Goal: Communication & Community: Answer question/provide support

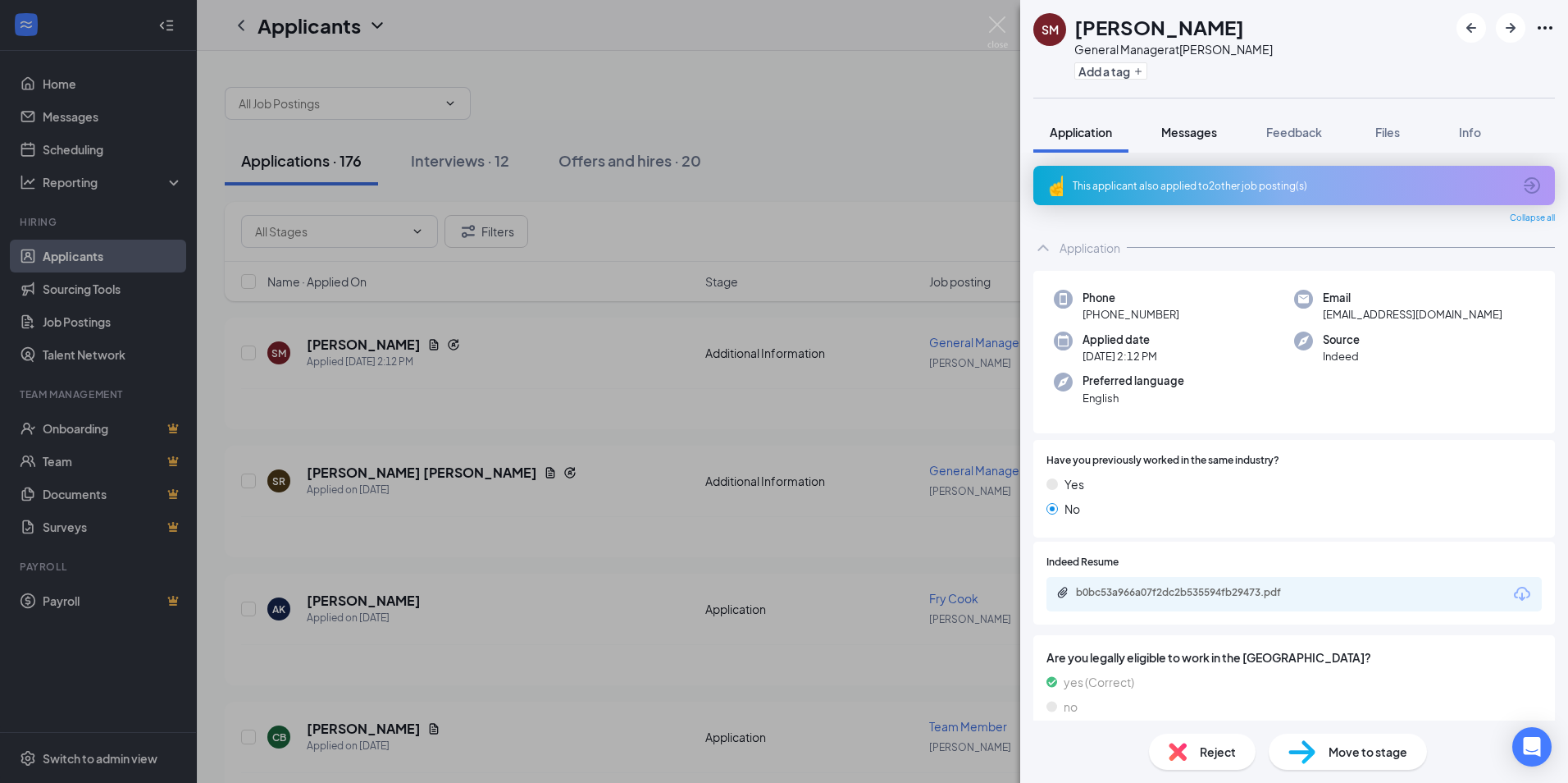
click at [1186, 133] on span "Messages" at bounding box center [1189, 132] width 56 height 15
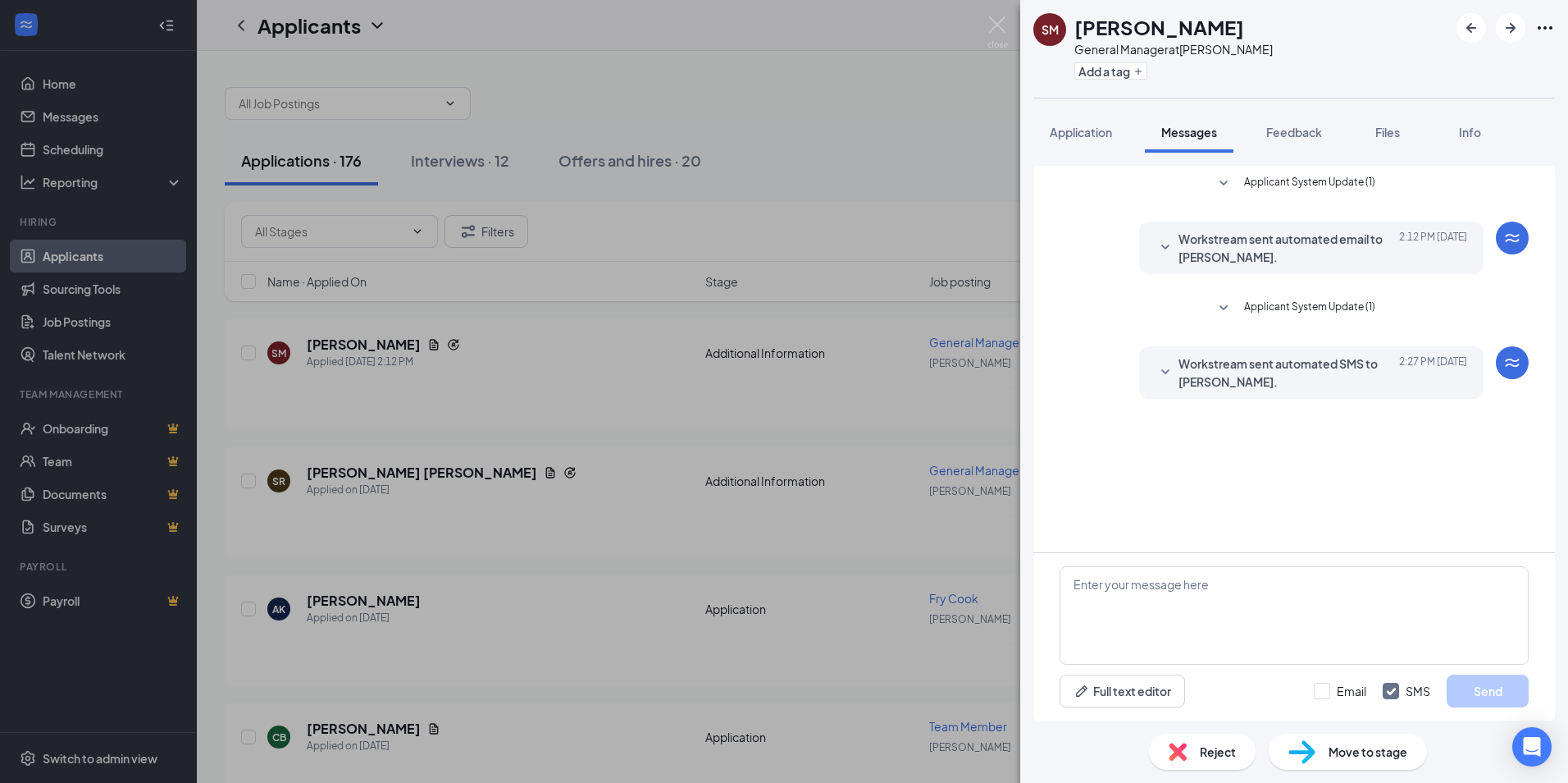
click at [916, 134] on div "SM [PERSON_NAME] General Manager at [PERSON_NAME] Add a tag Application Message…" at bounding box center [784, 391] width 1568 height 783
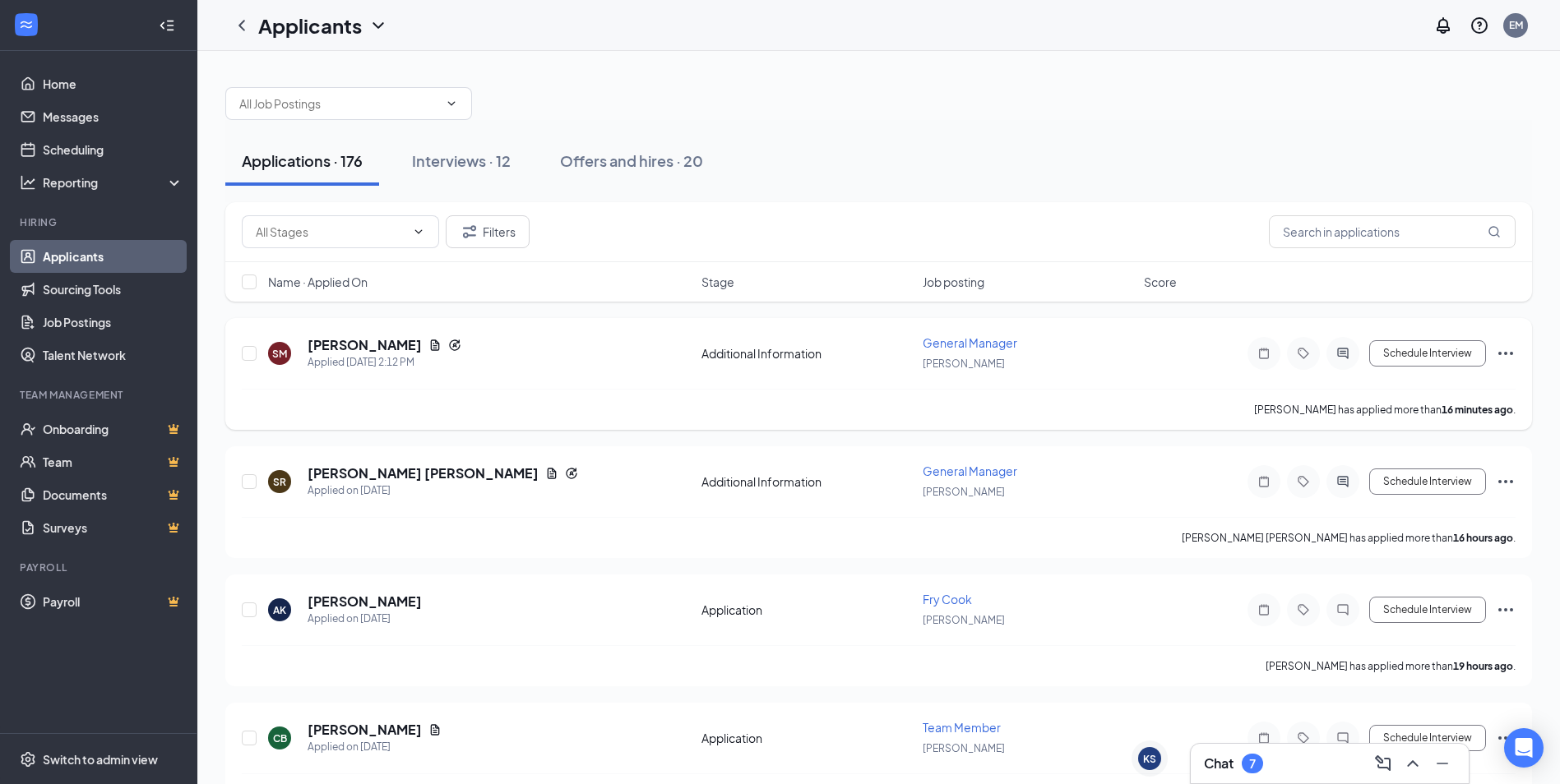
click at [953, 341] on span "General Manager" at bounding box center [969, 343] width 94 height 15
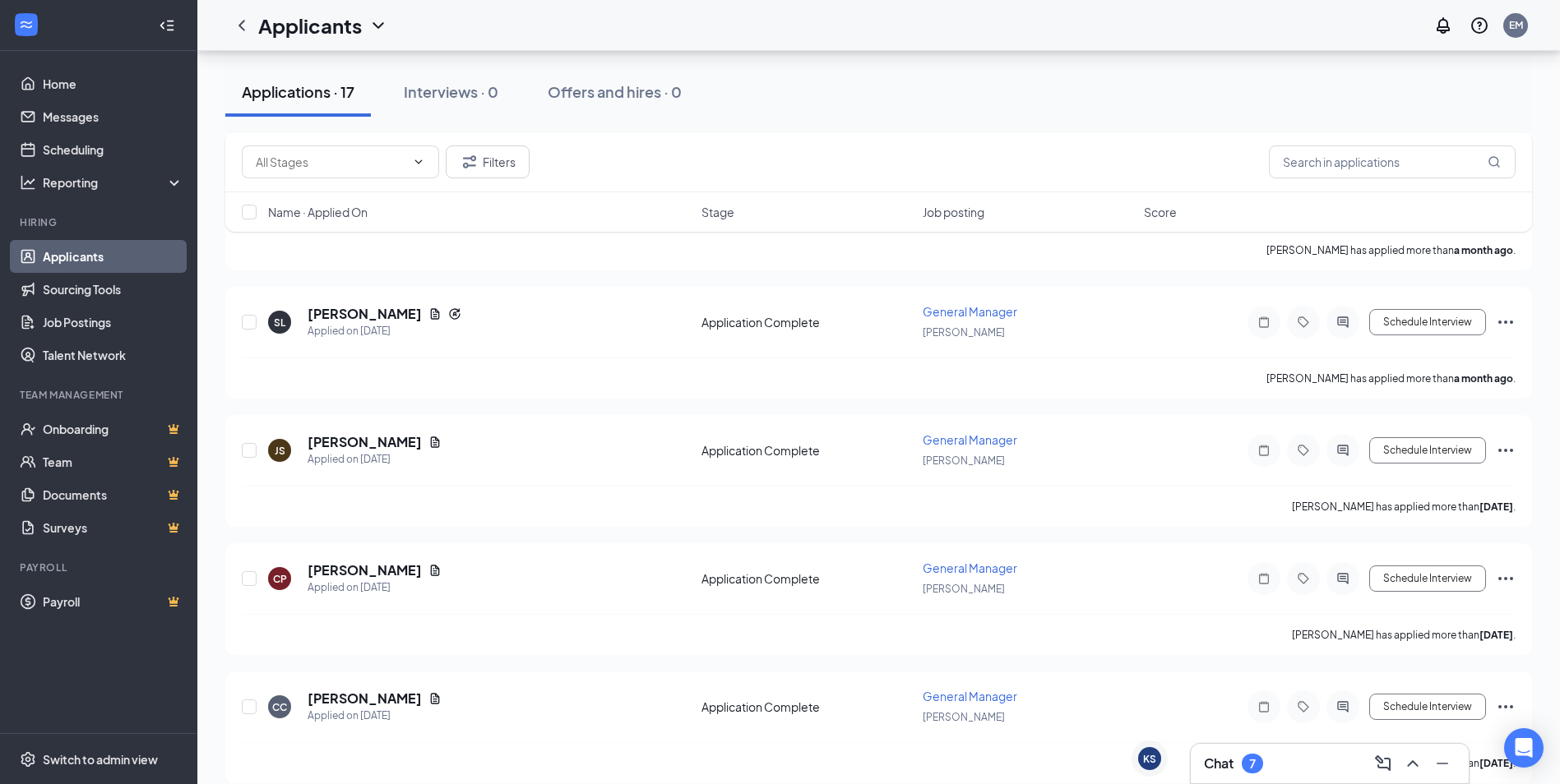
scroll to position [1752, 0]
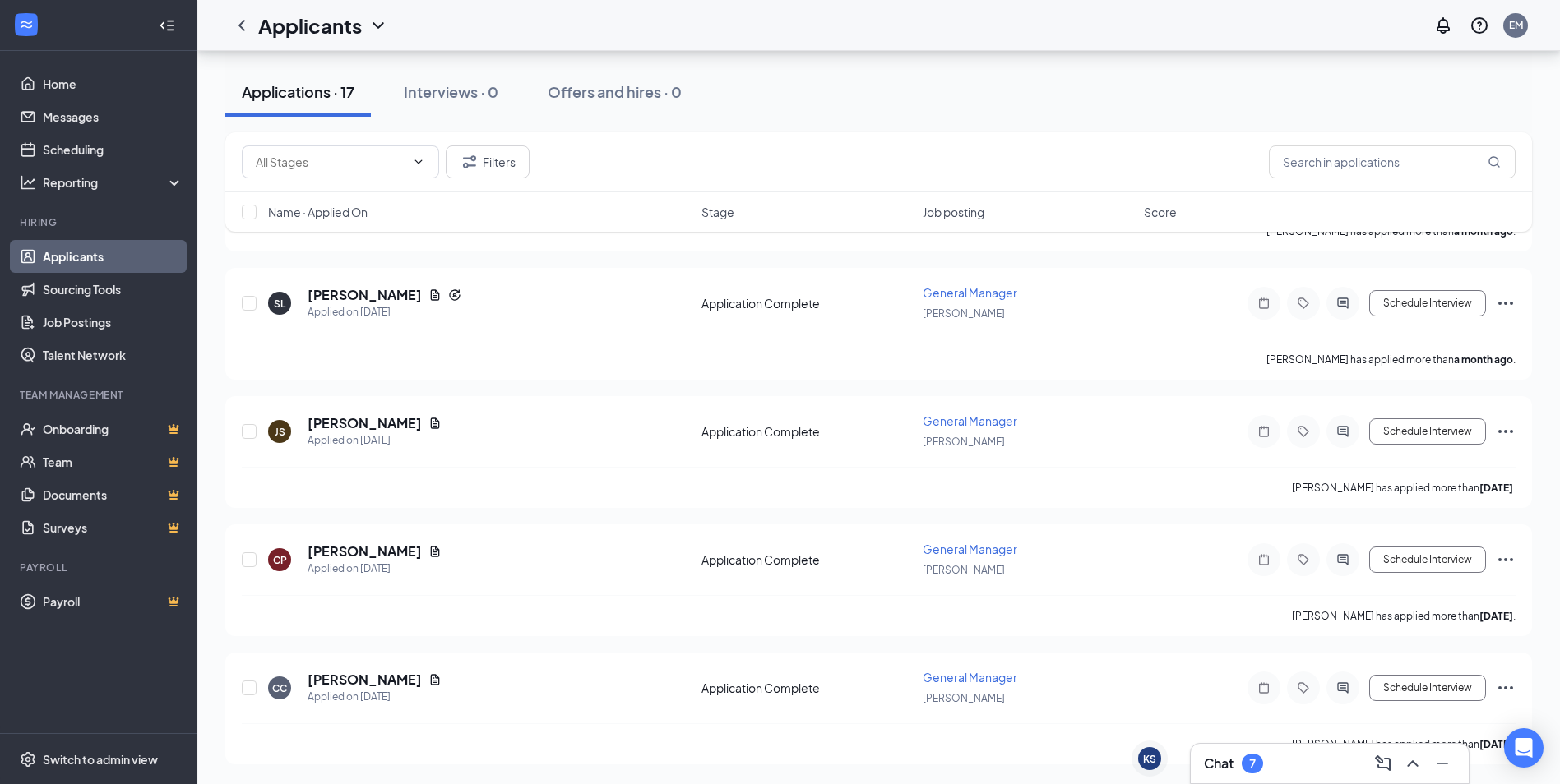
click at [1248, 756] on div "7" at bounding box center [1252, 764] width 21 height 20
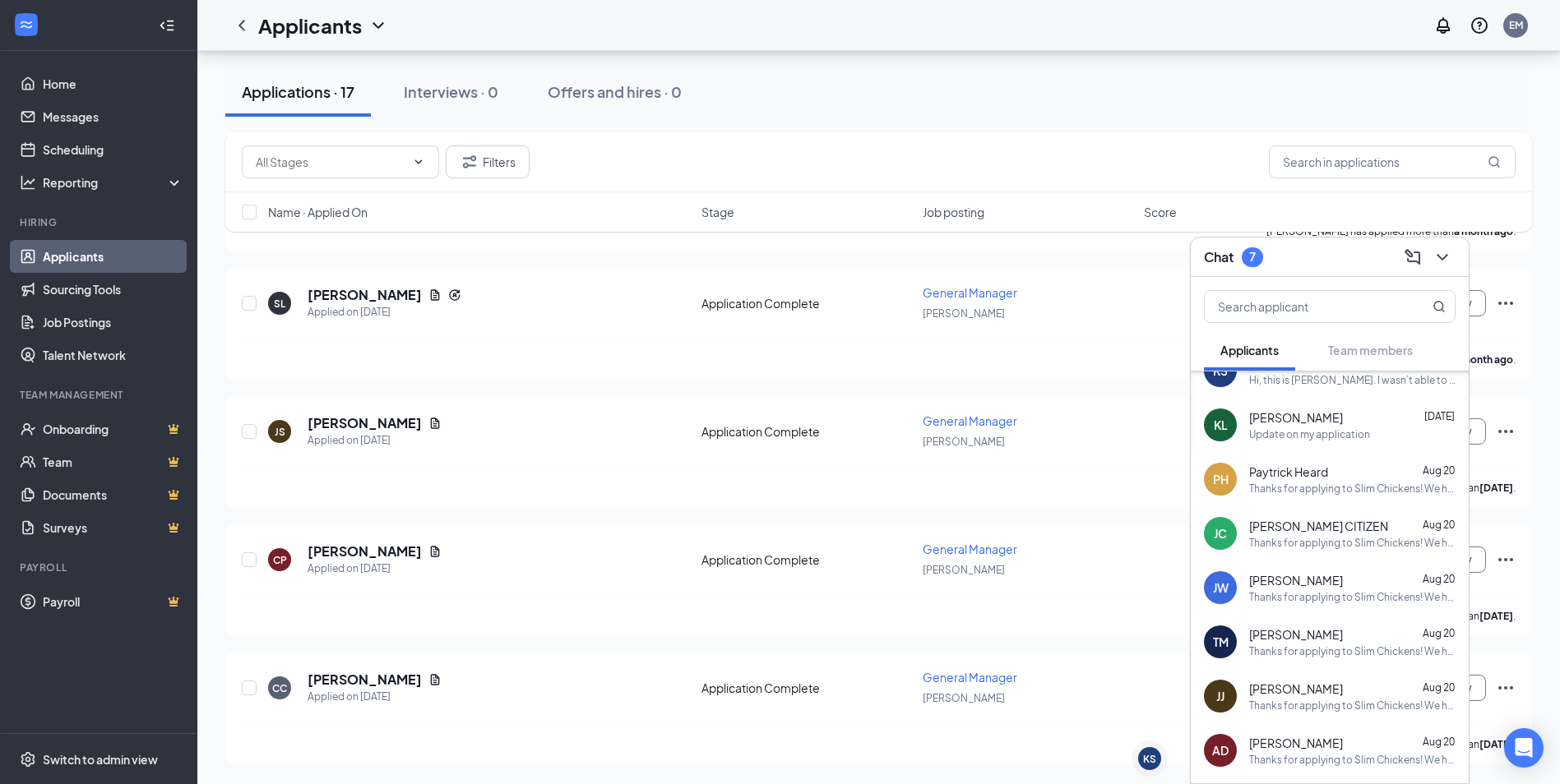
scroll to position [0, 0]
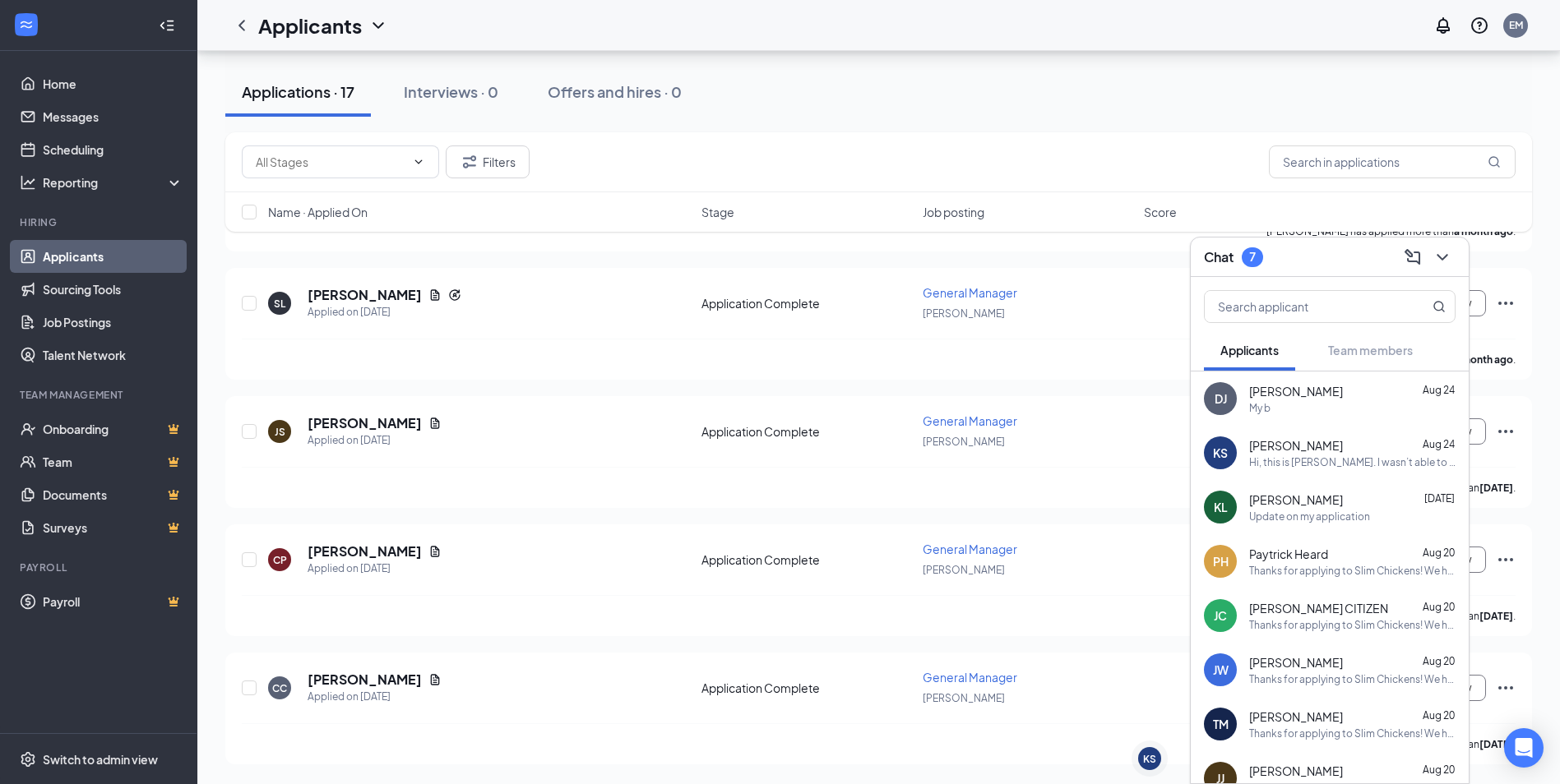
click at [1340, 453] on div "[PERSON_NAME] [DATE]" at bounding box center [1352, 445] width 206 height 17
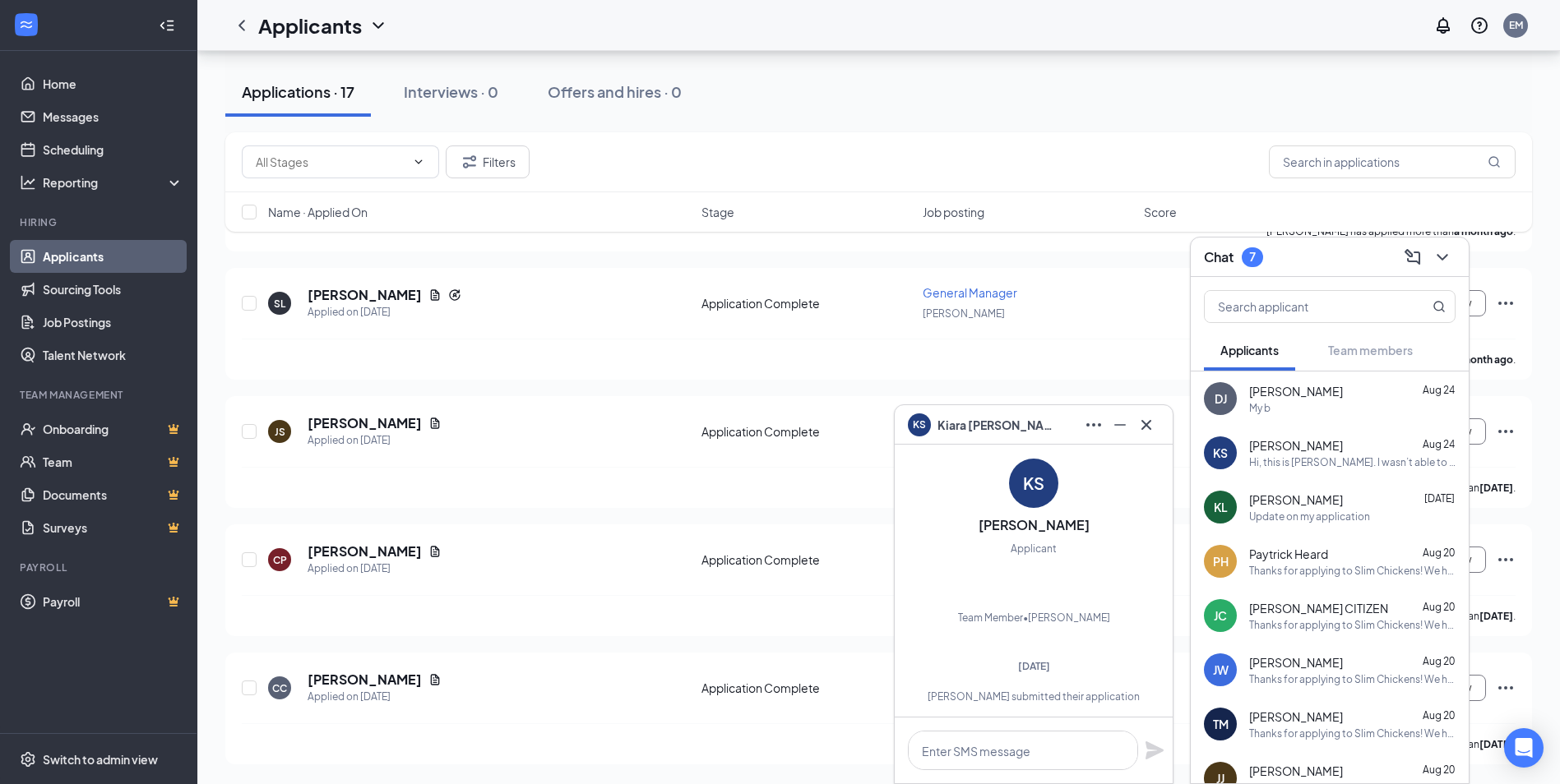
scroll to position [-361, 0]
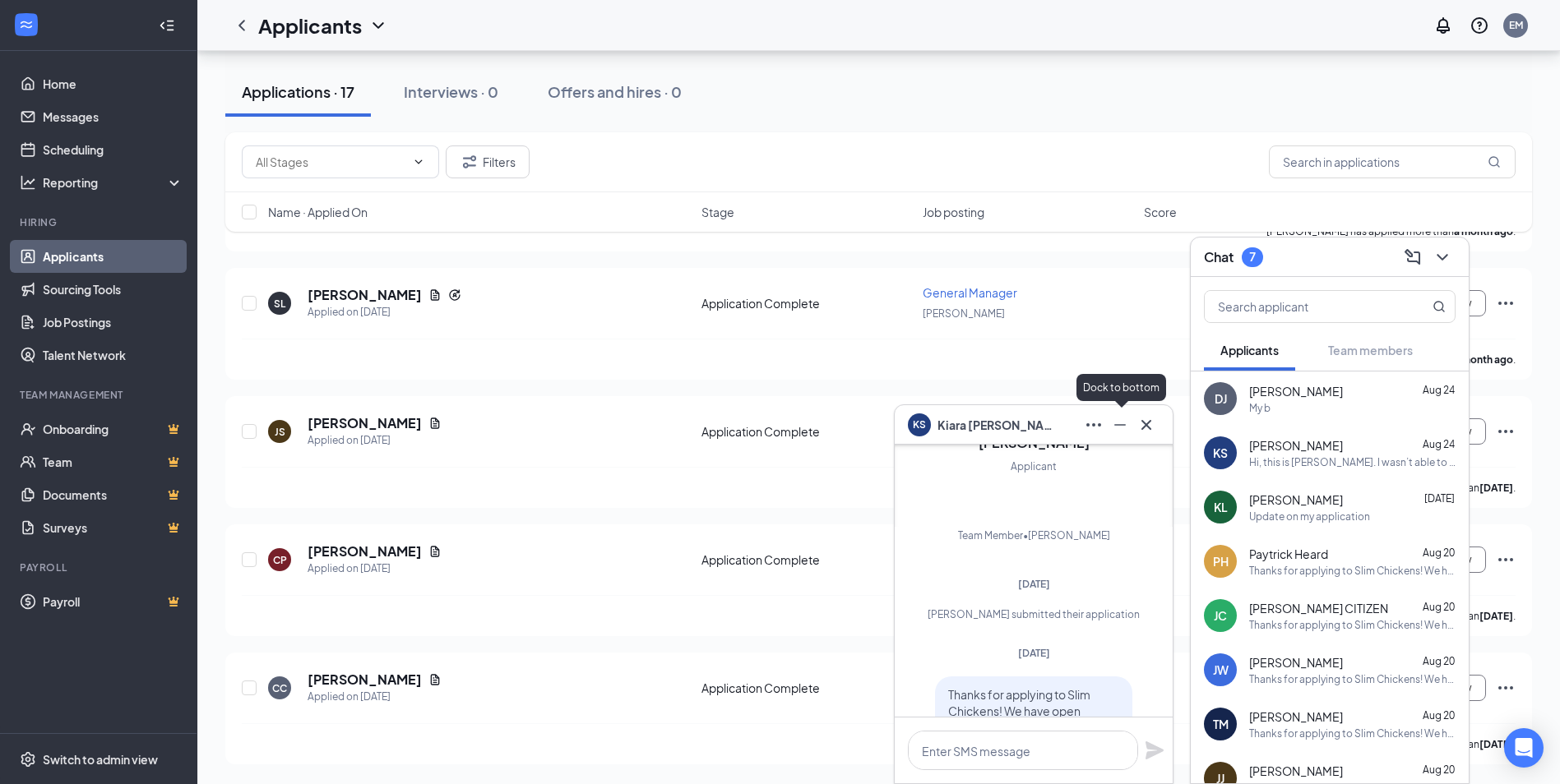
click at [1115, 426] on icon "Minimize" at bounding box center [1119, 424] width 20 height 20
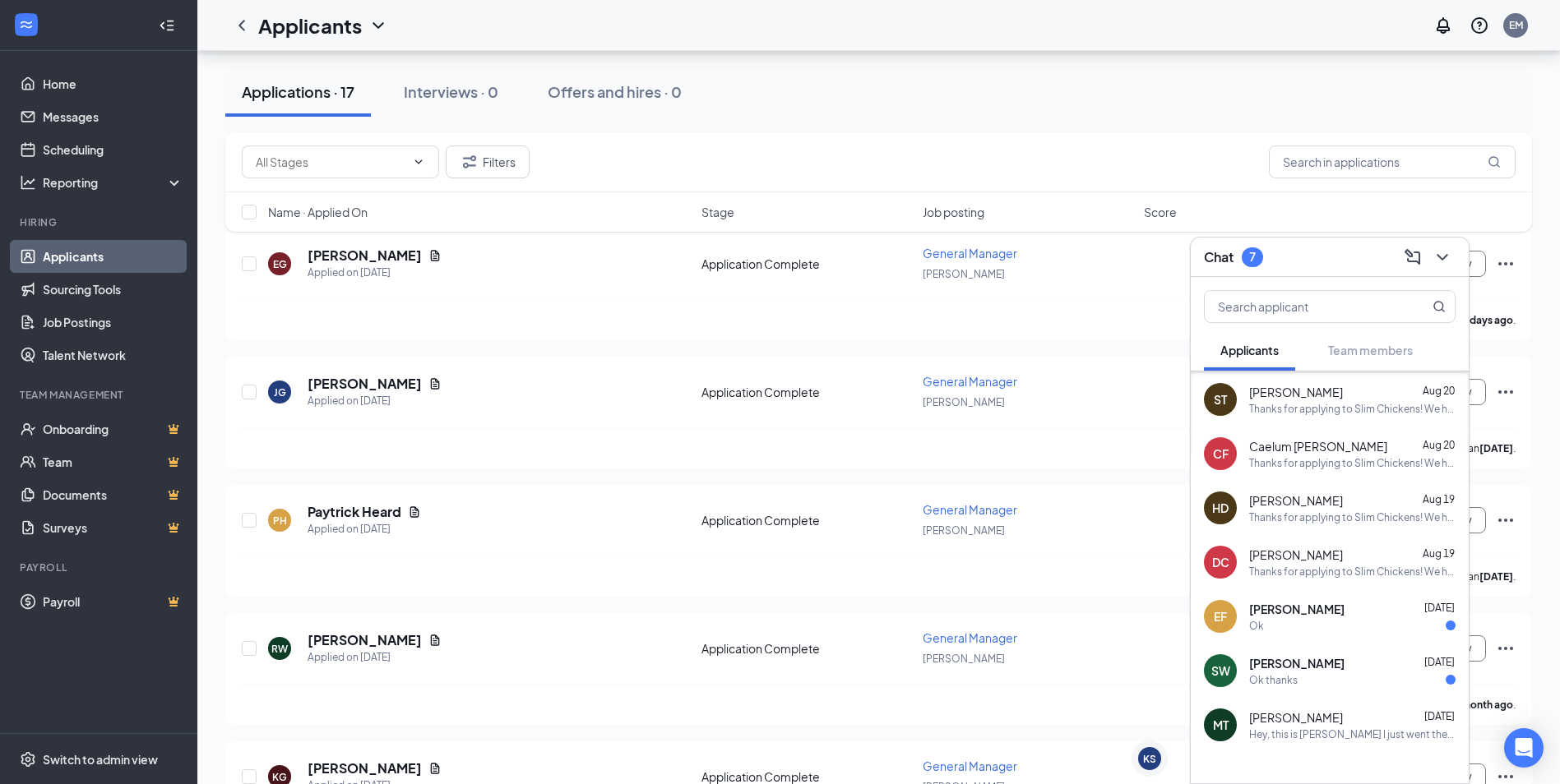
scroll to position [706, 0]
click at [1327, 612] on span "[PERSON_NAME]" at bounding box center [1296, 607] width 95 height 17
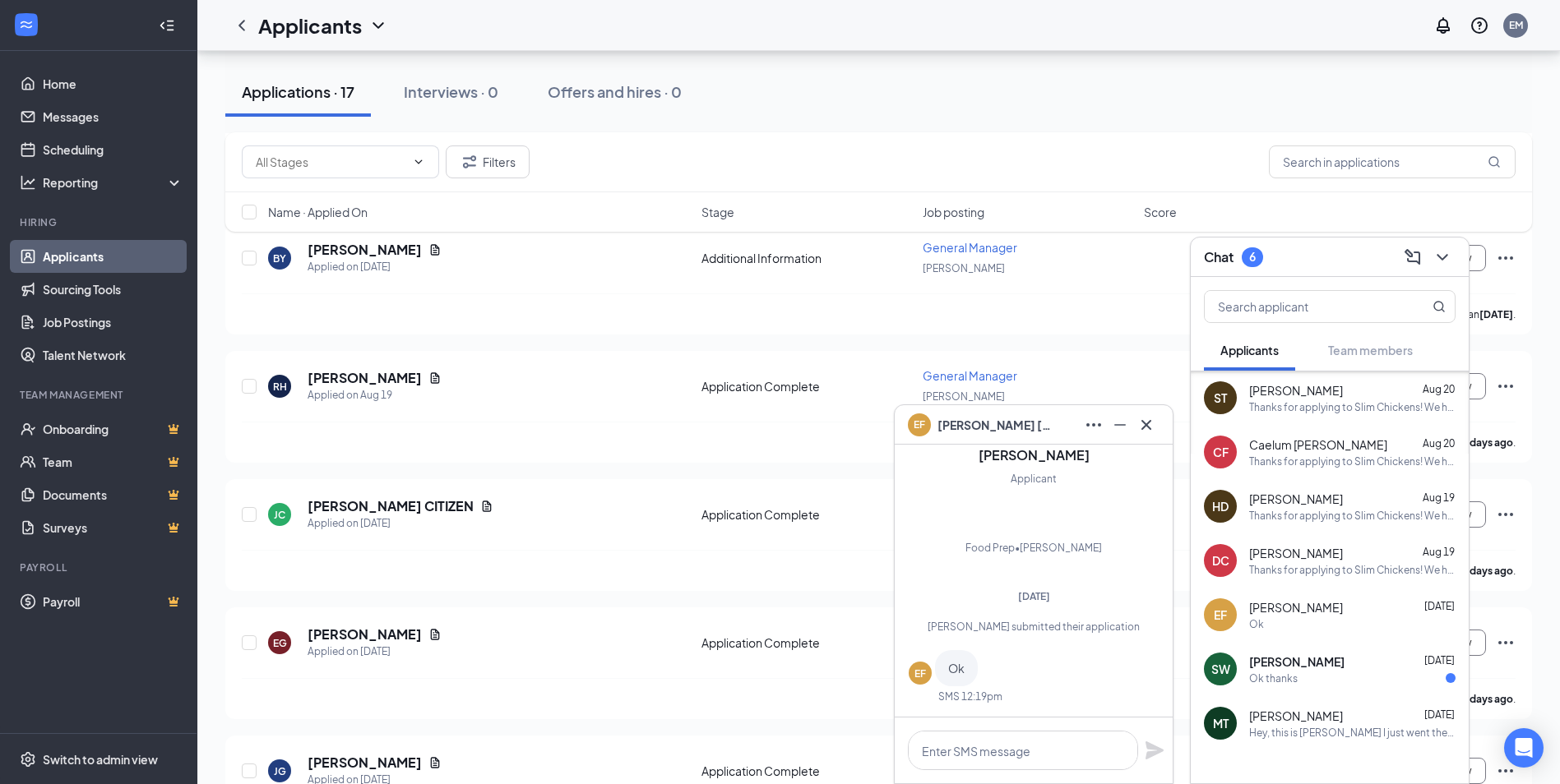
scroll to position [519, 0]
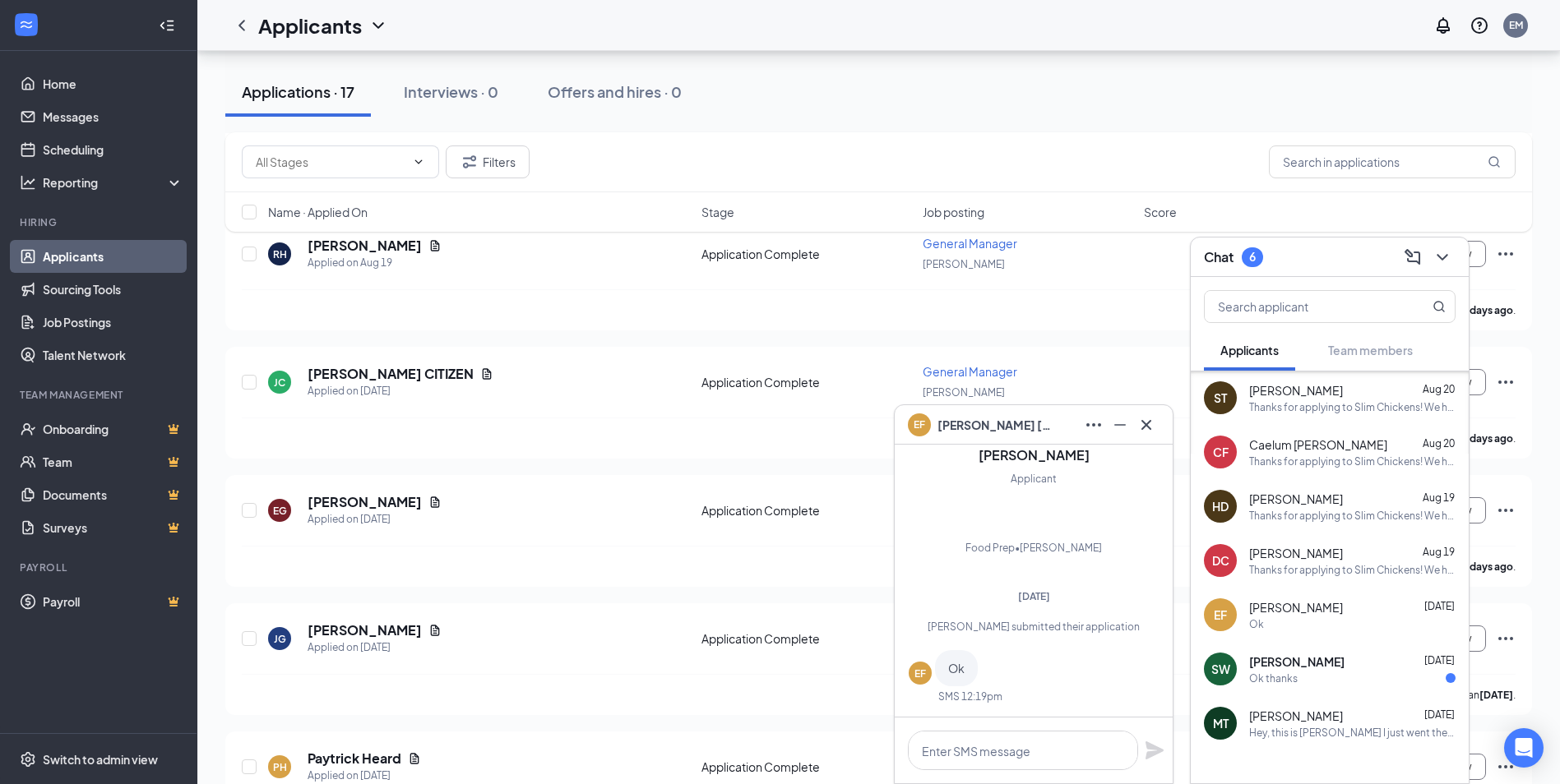
click at [1350, 668] on div "[PERSON_NAME] [DATE]" at bounding box center [1352, 661] width 206 height 17
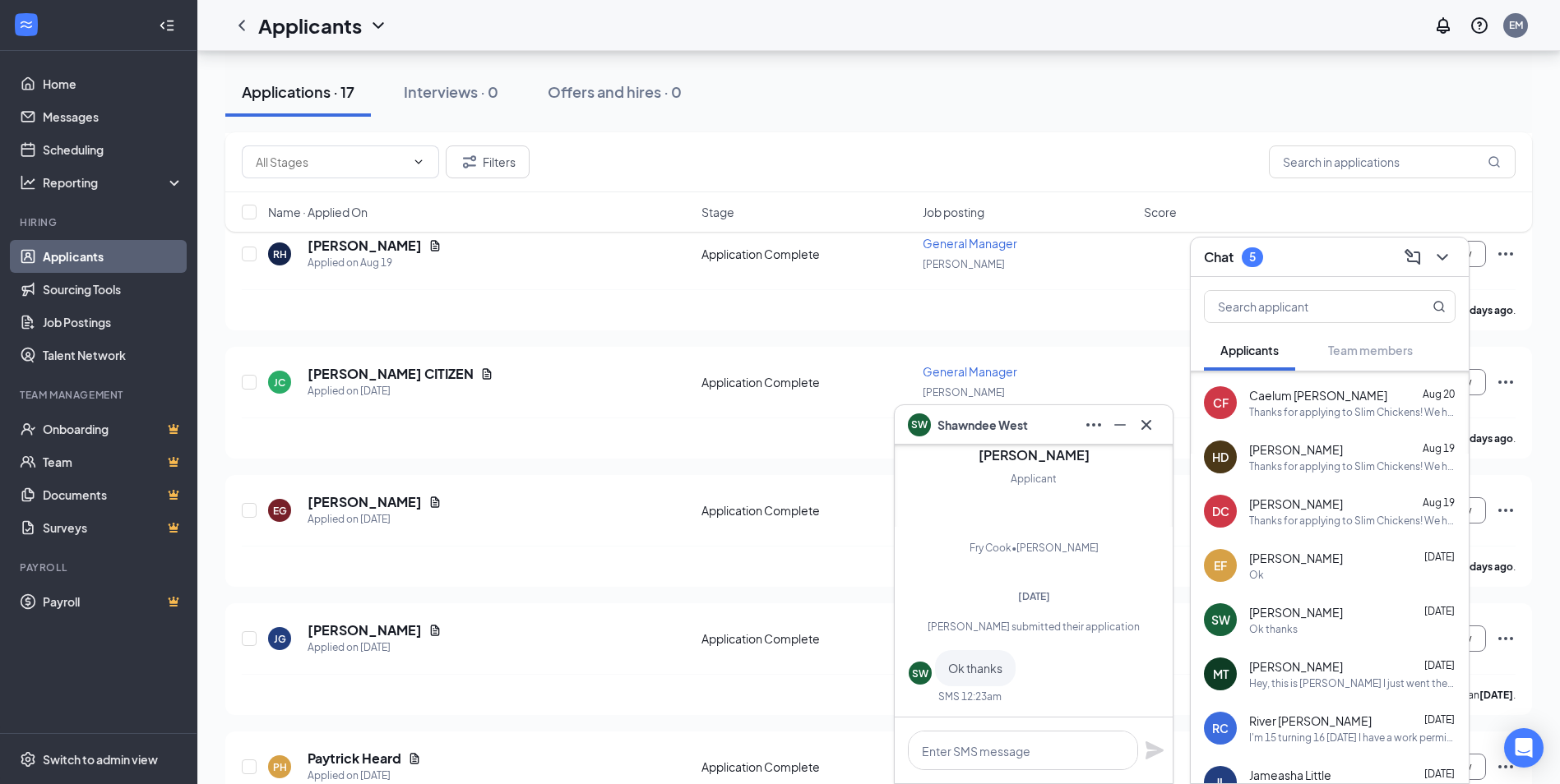
scroll to position [837, 0]
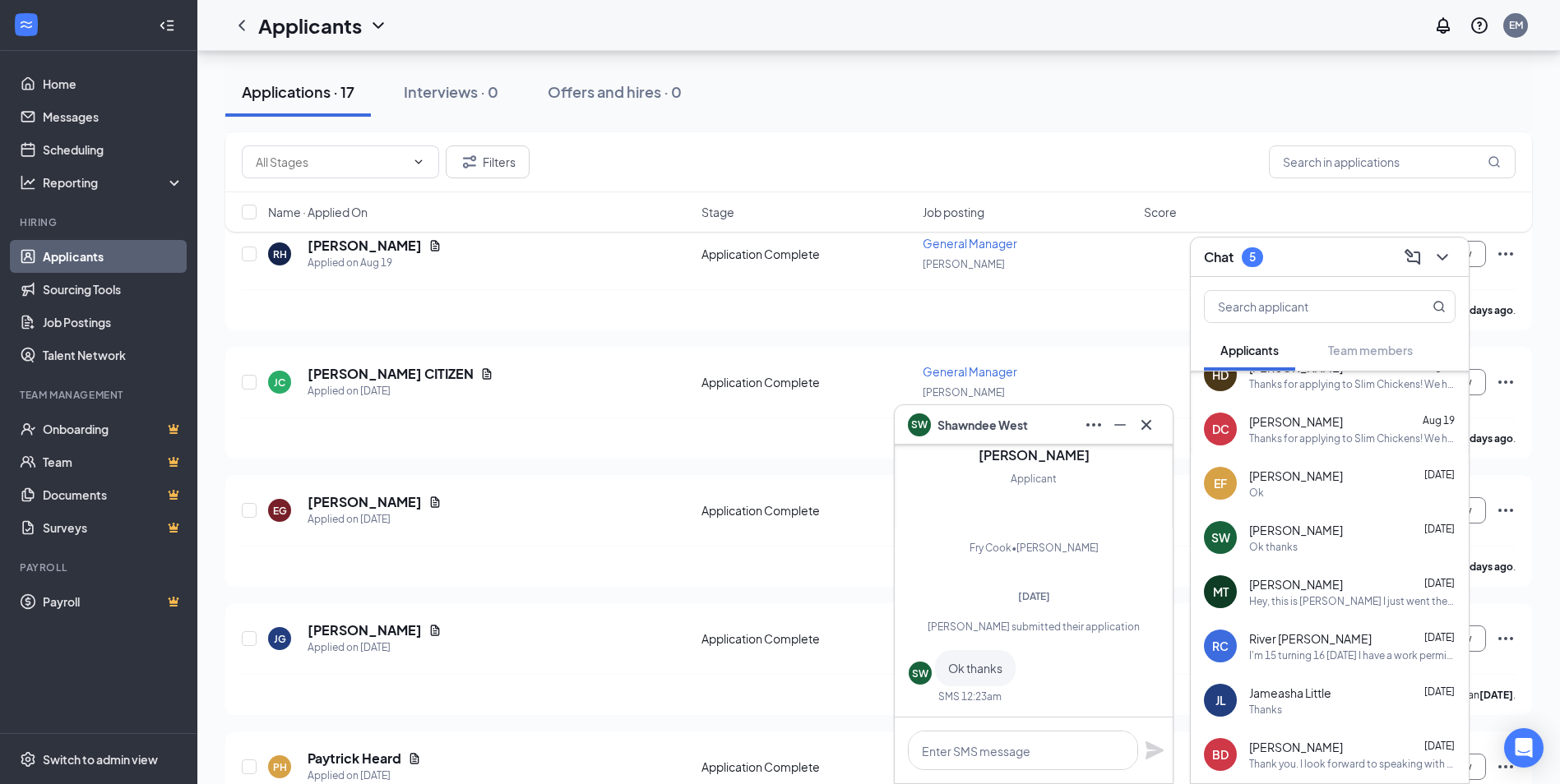
click at [1349, 594] on div "Hey, this is [PERSON_NAME] I just went there for an interview and was a little …" at bounding box center [1352, 601] width 206 height 14
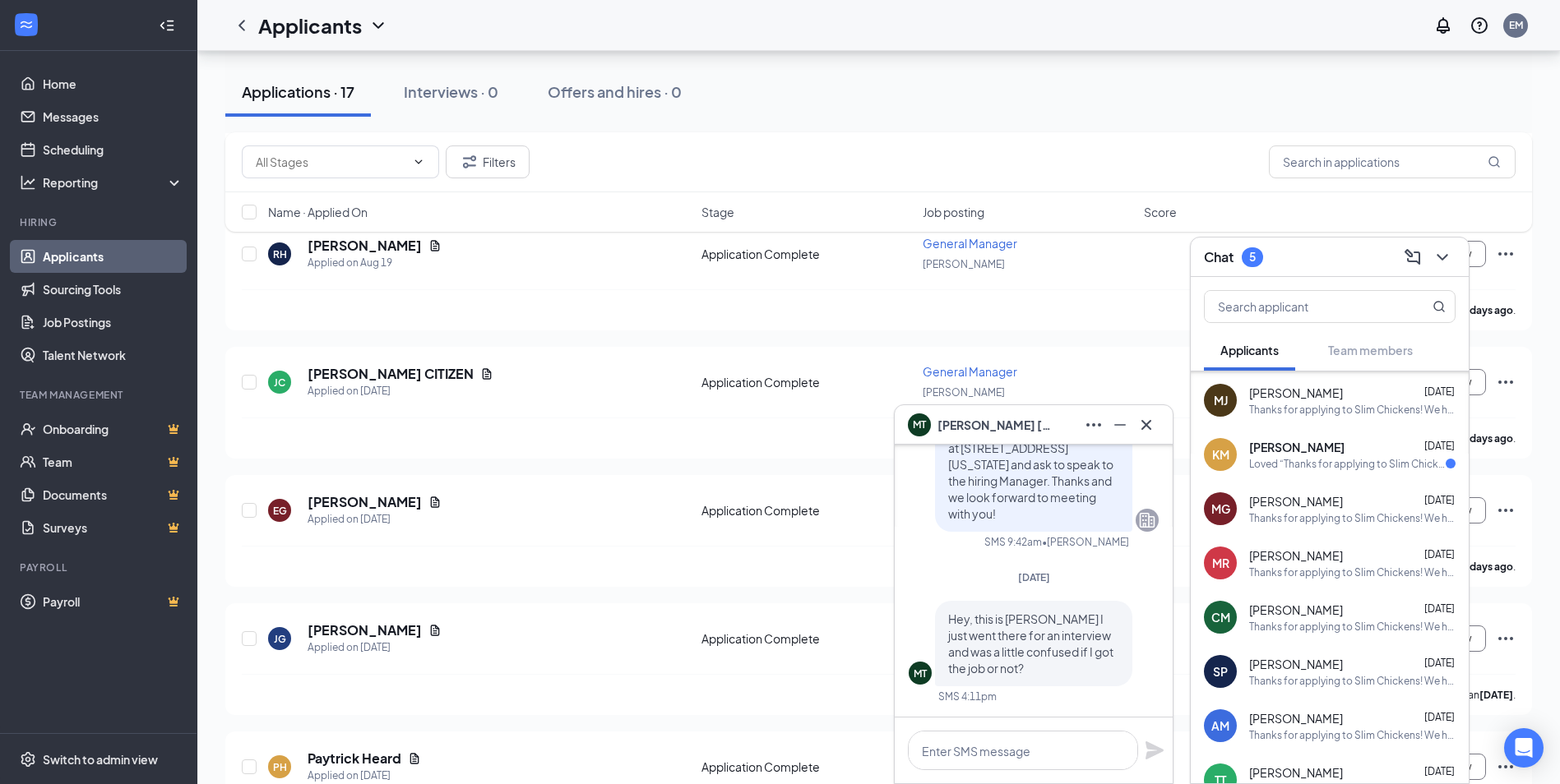
scroll to position [2464, 0]
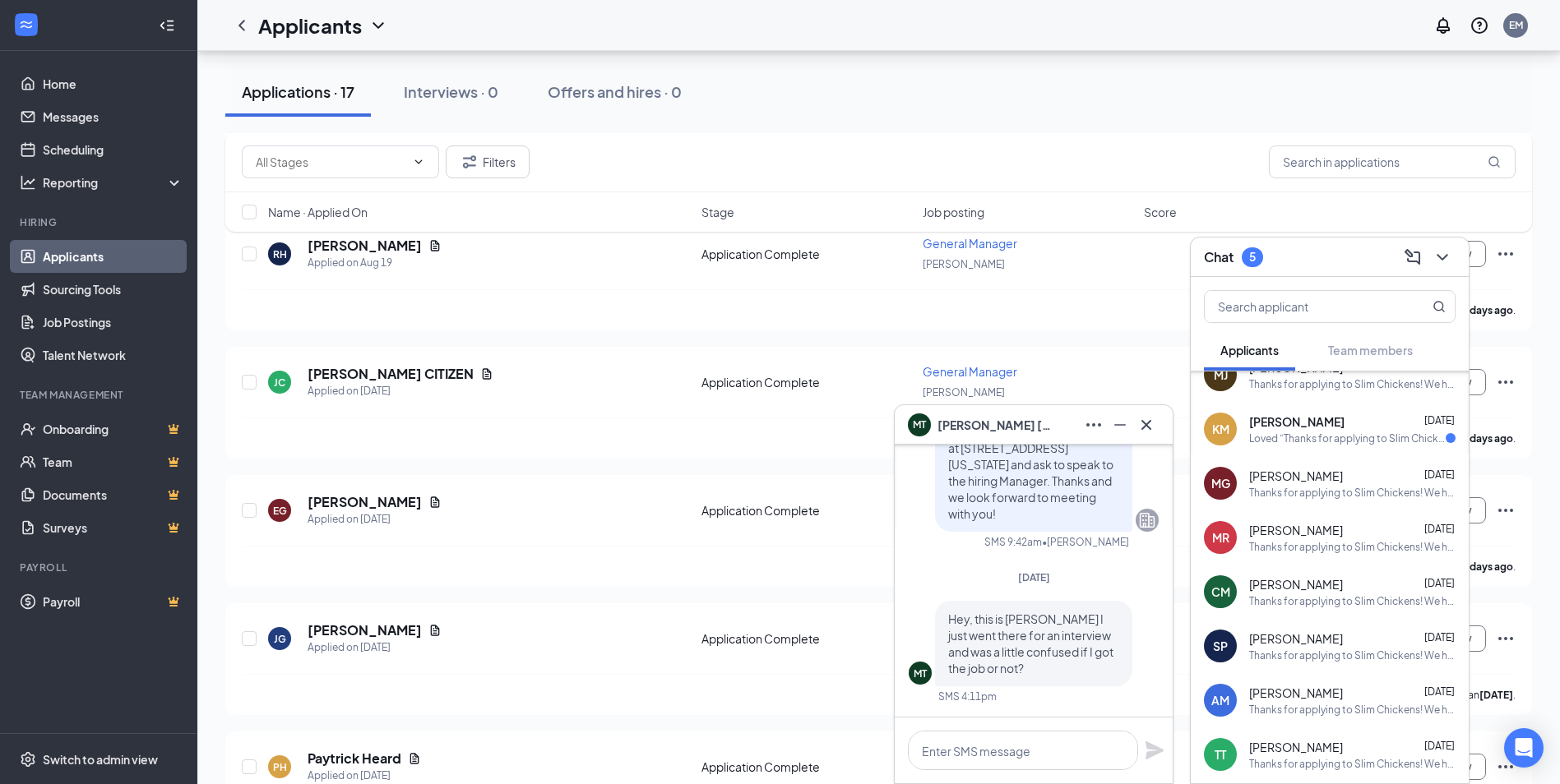
click at [1248, 249] on div "5" at bounding box center [1252, 257] width 21 height 20
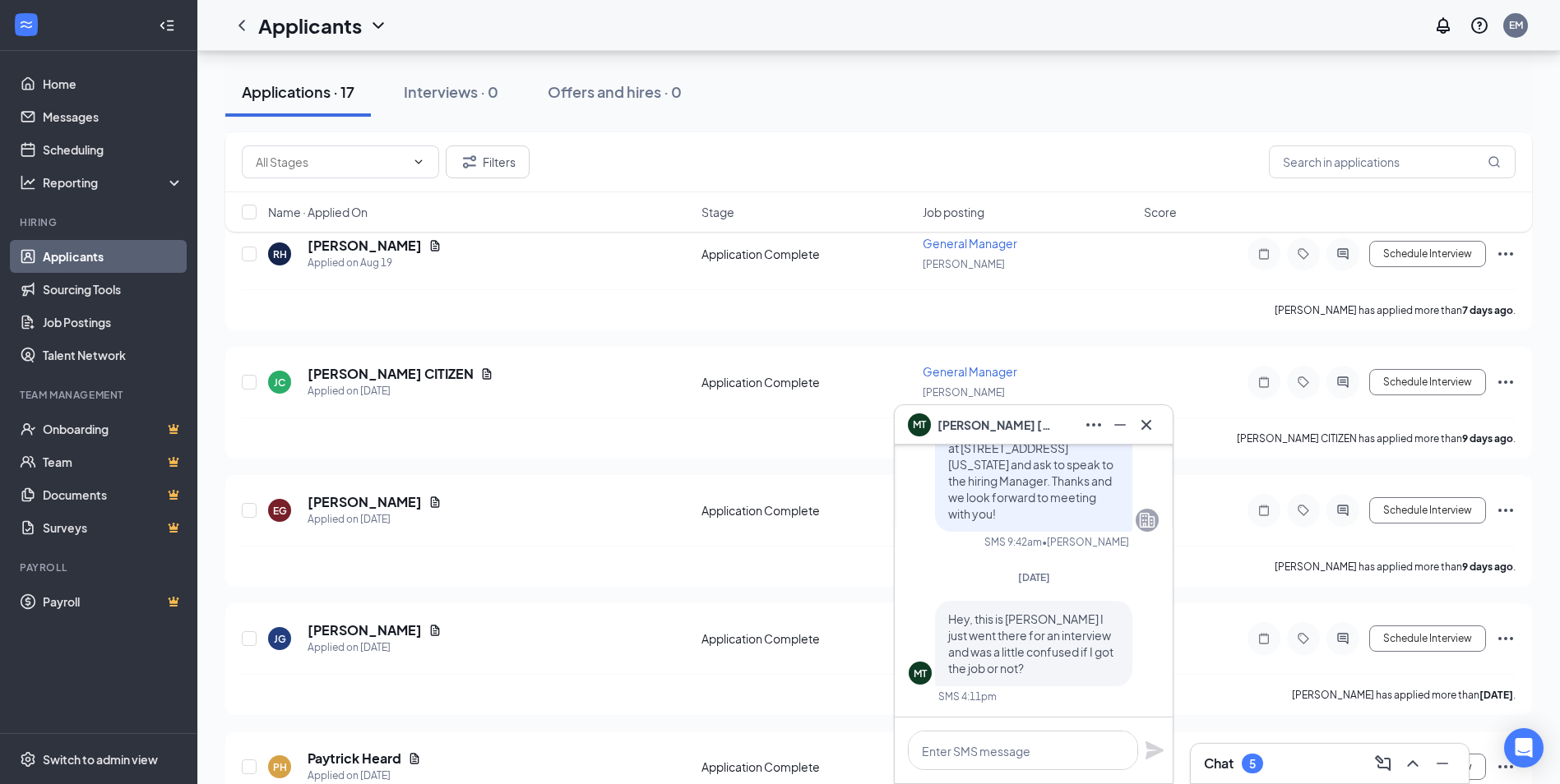
scroll to position [0, 0]
click at [1146, 426] on icon "Cross" at bounding box center [1146, 424] width 20 height 20
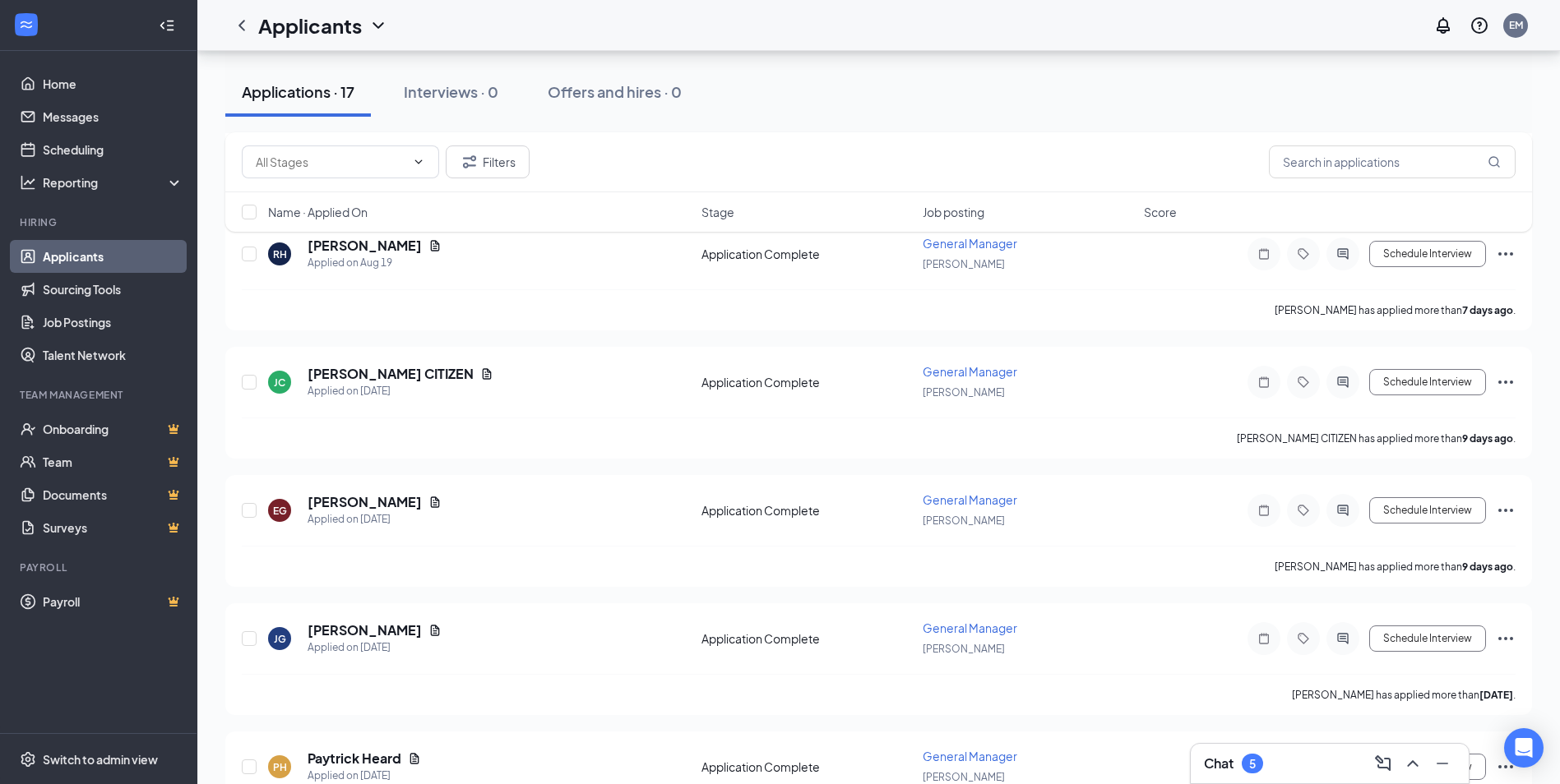
click at [1269, 762] on div "Chat 5" at bounding box center [1329, 764] width 251 height 27
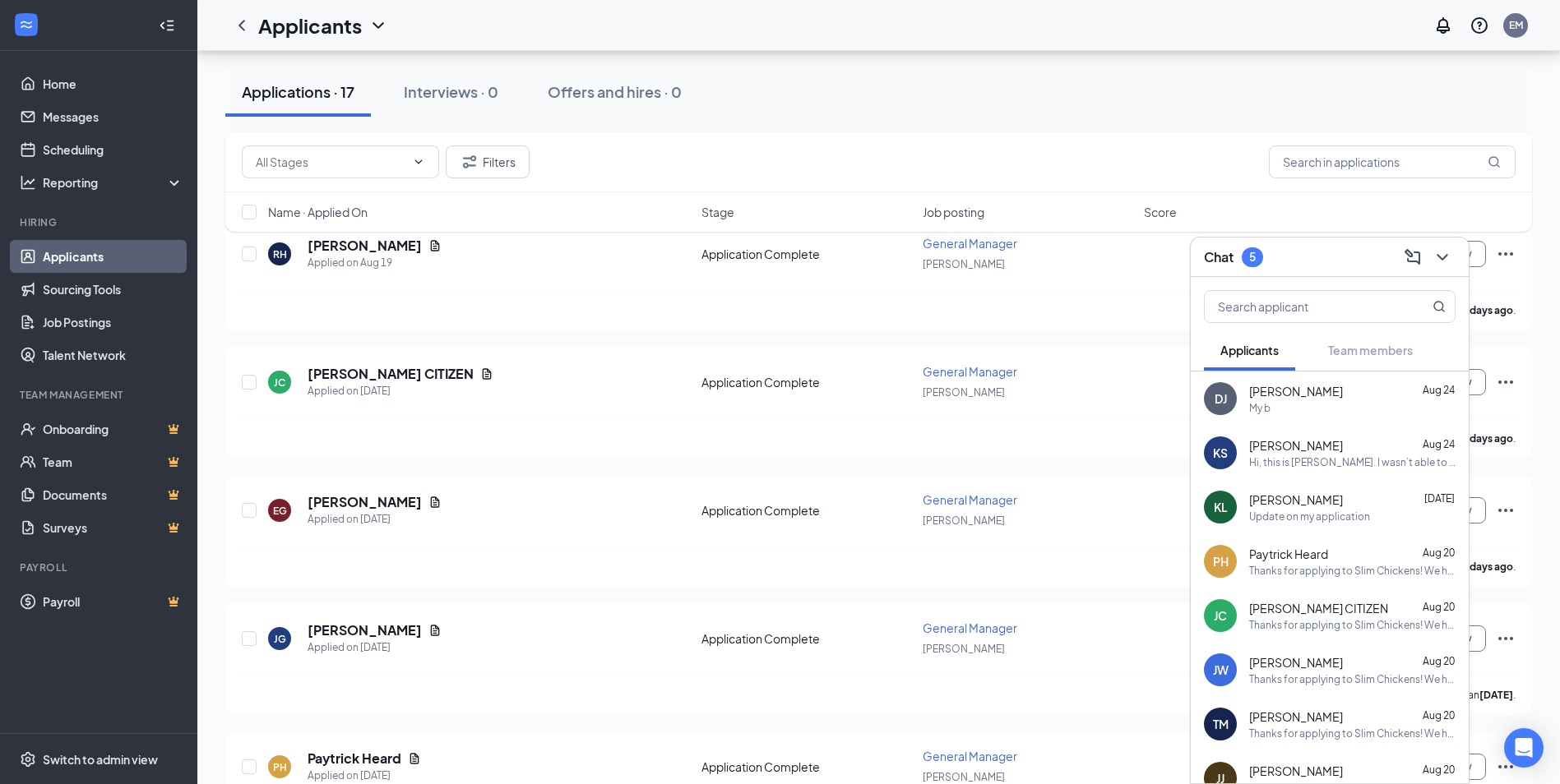
click at [1307, 399] on span "[PERSON_NAME]" at bounding box center [1296, 391] width 94 height 17
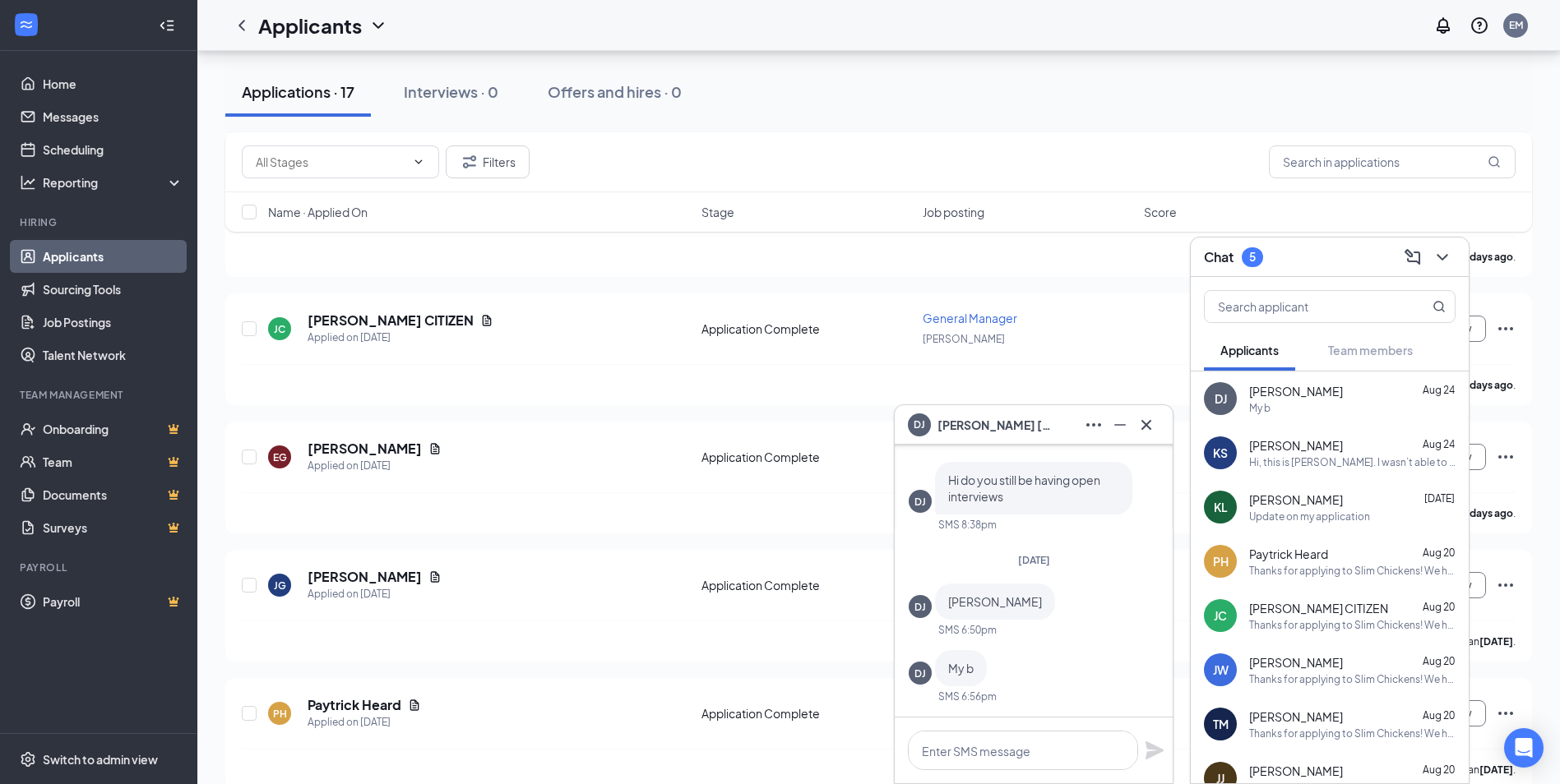
scroll to position [601, 0]
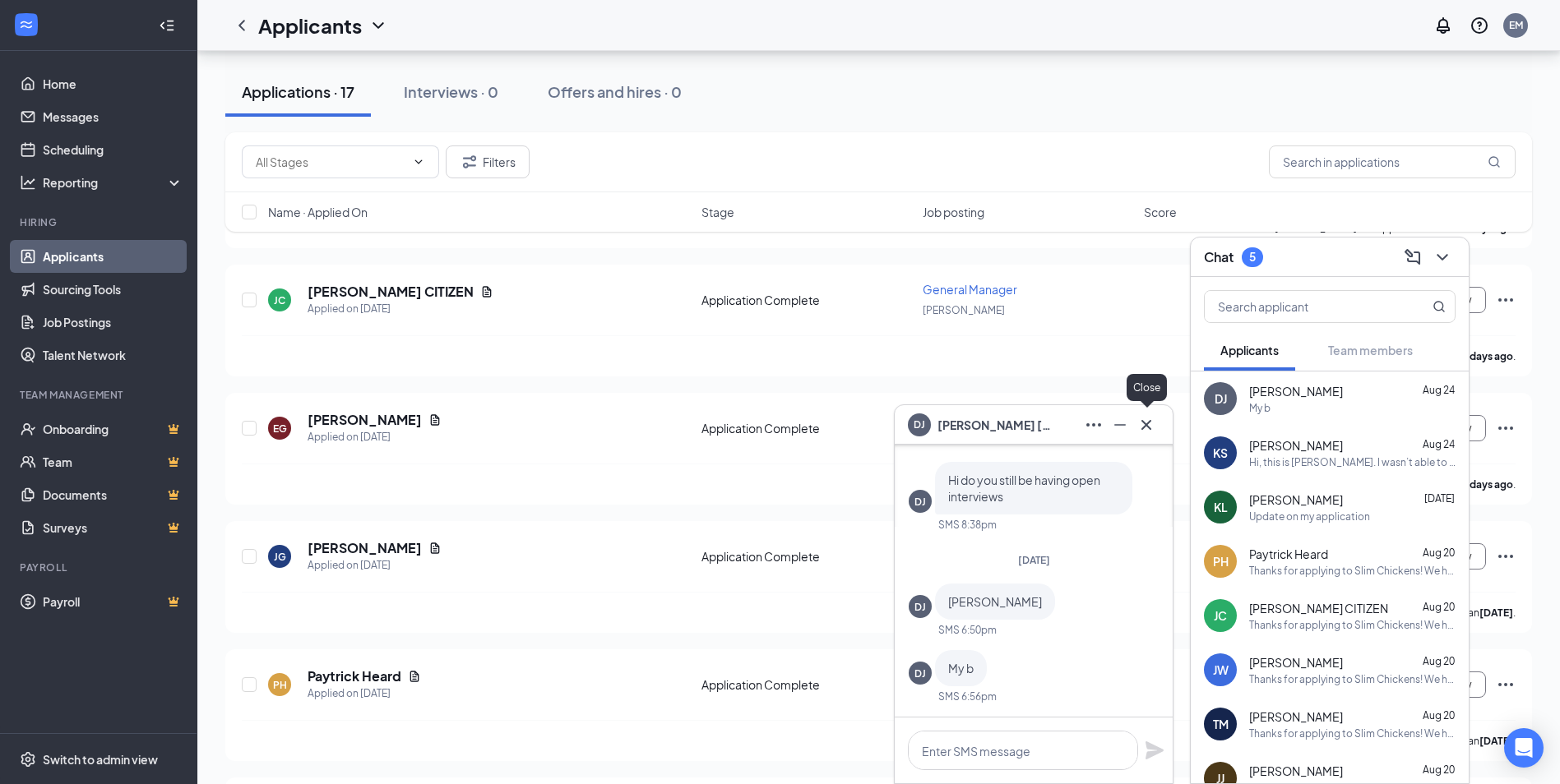
click at [1147, 424] on icon "Cross" at bounding box center [1146, 424] width 10 height 10
